Goal: Information Seeking & Learning: Stay updated

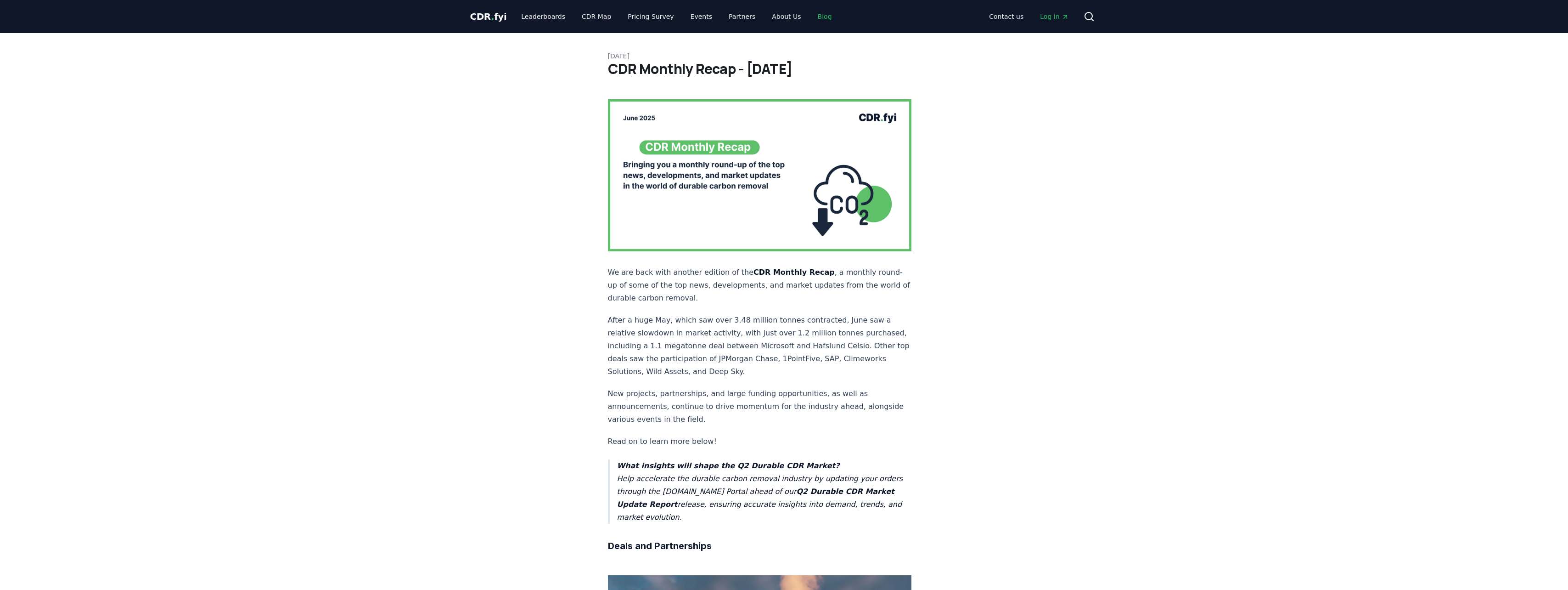
click at [810, 12] on link "Blog" at bounding box center [825, 16] width 29 height 16
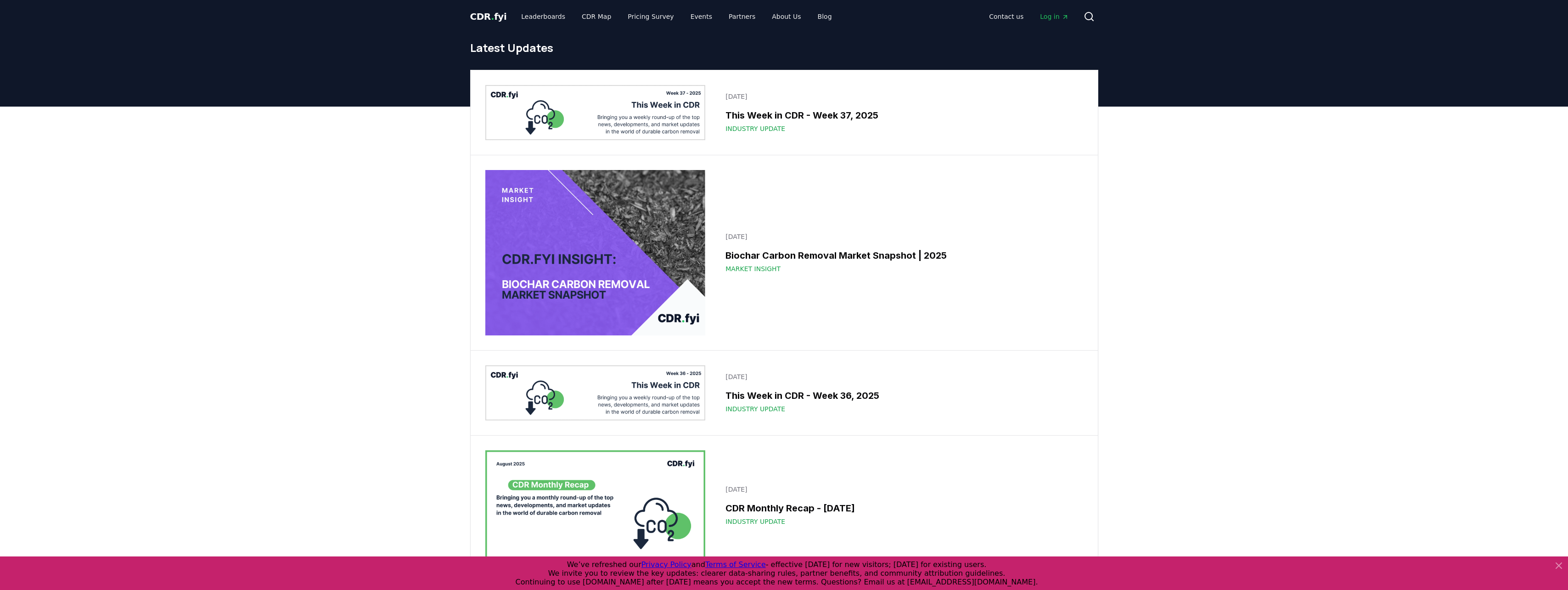
click at [796, 113] on h3 "This Week in CDR - Week 37, 2025" at bounding box center [901, 115] width 352 height 14
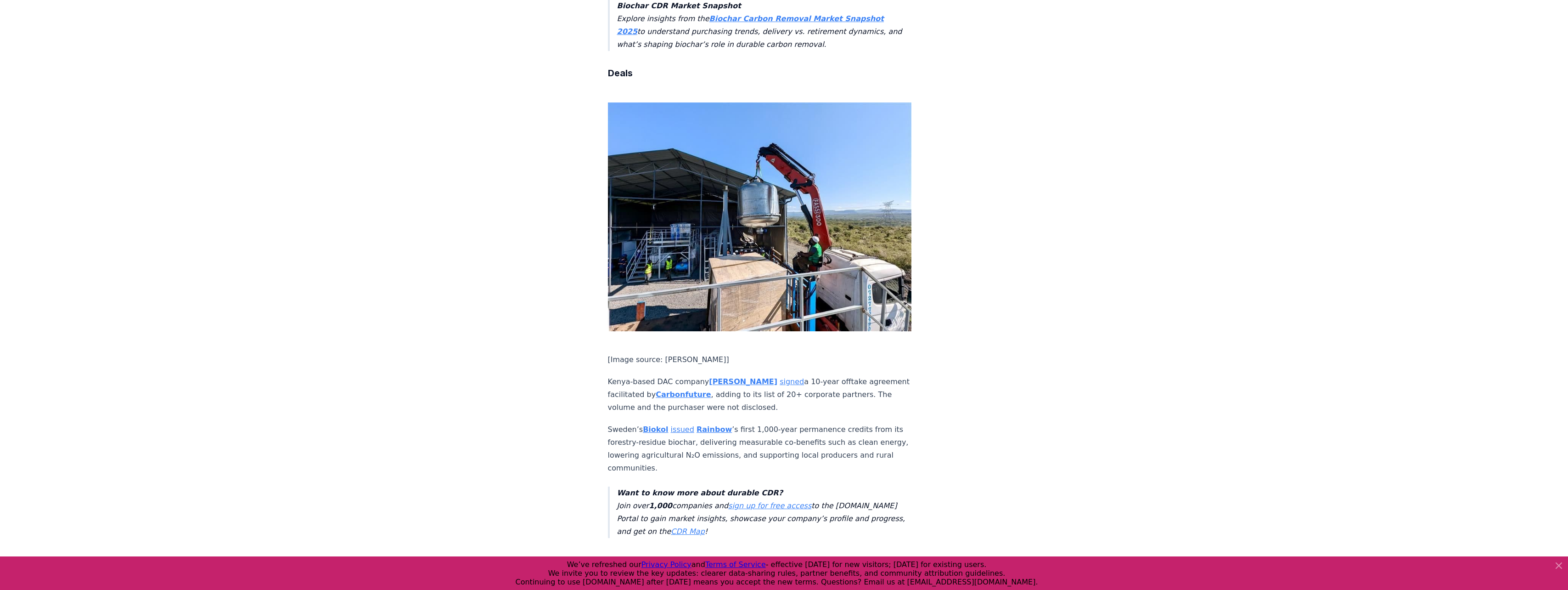
scroll to position [626, 0]
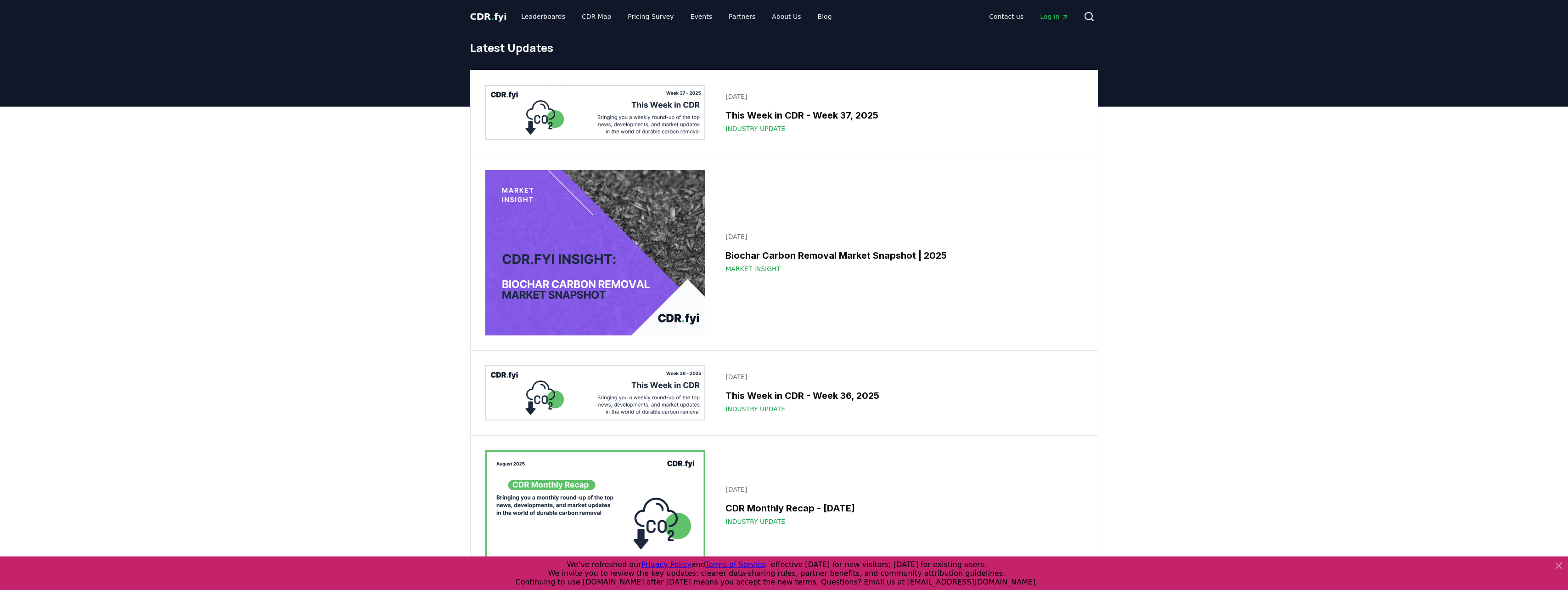
scroll to position [30, 0]
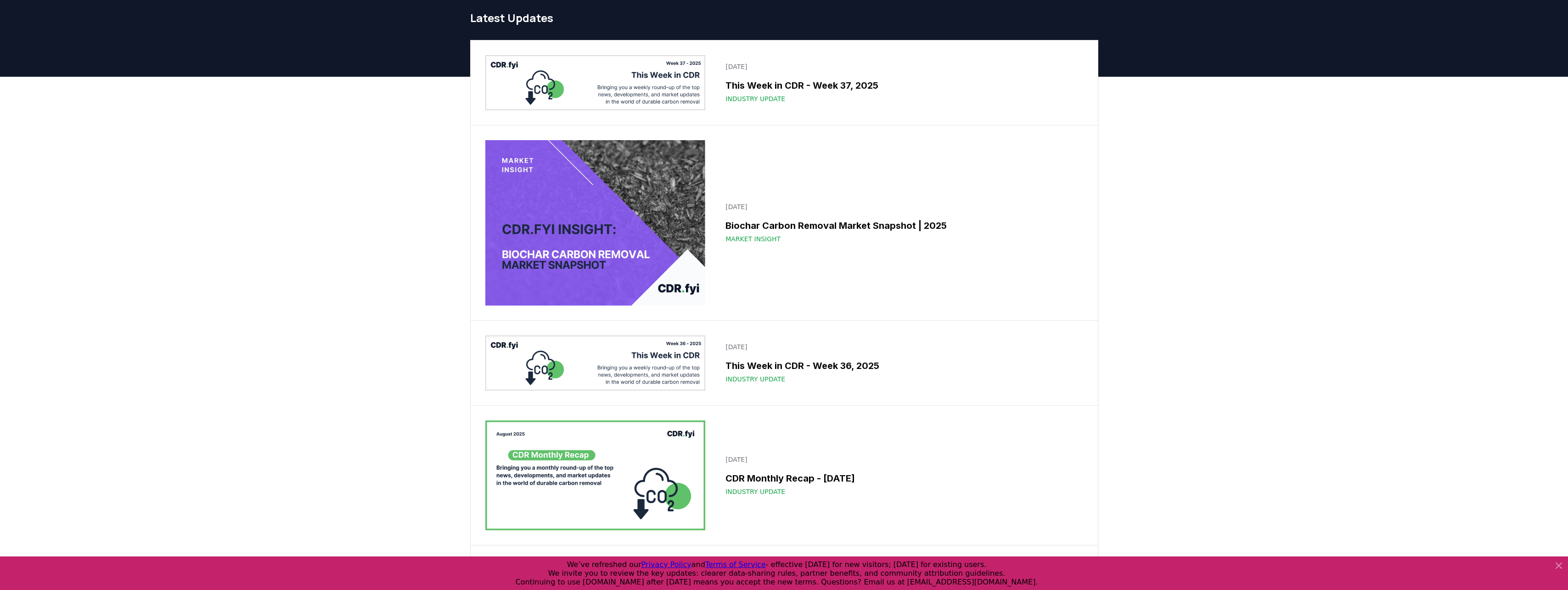
click at [881, 483] on h3 "CDR Monthly Recap - [DATE]" at bounding box center [901, 478] width 352 height 14
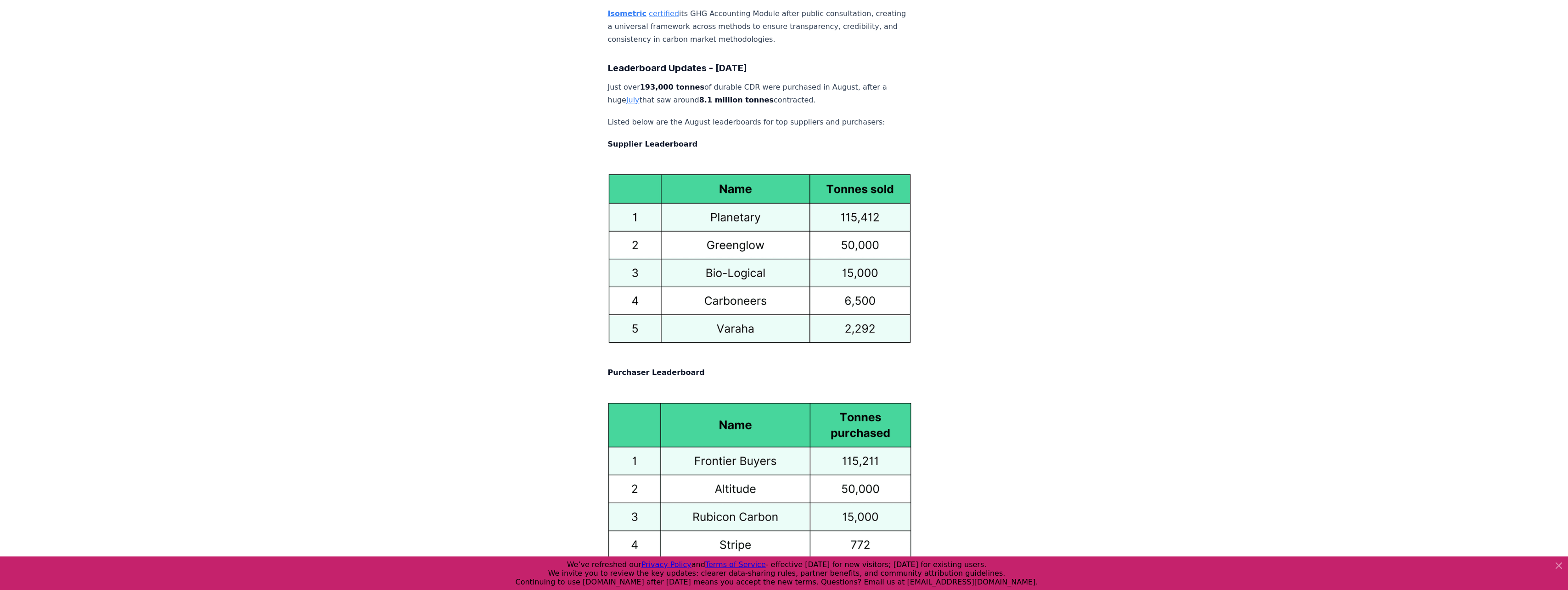
scroll to position [4854, 0]
